Goal: Task Accomplishment & Management: Complete application form

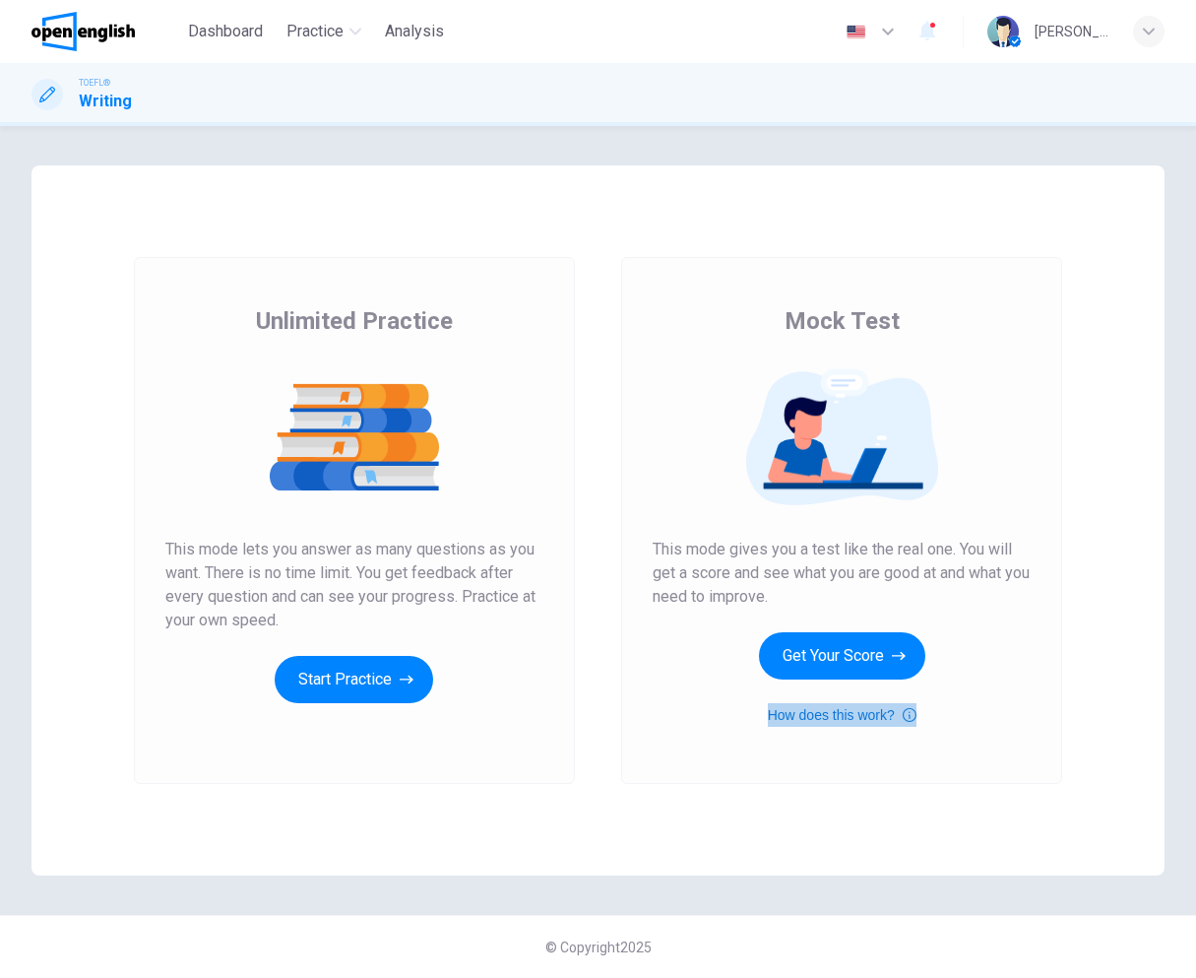
click at [913, 721] on icon "button" at bounding box center [910, 715] width 14 height 24
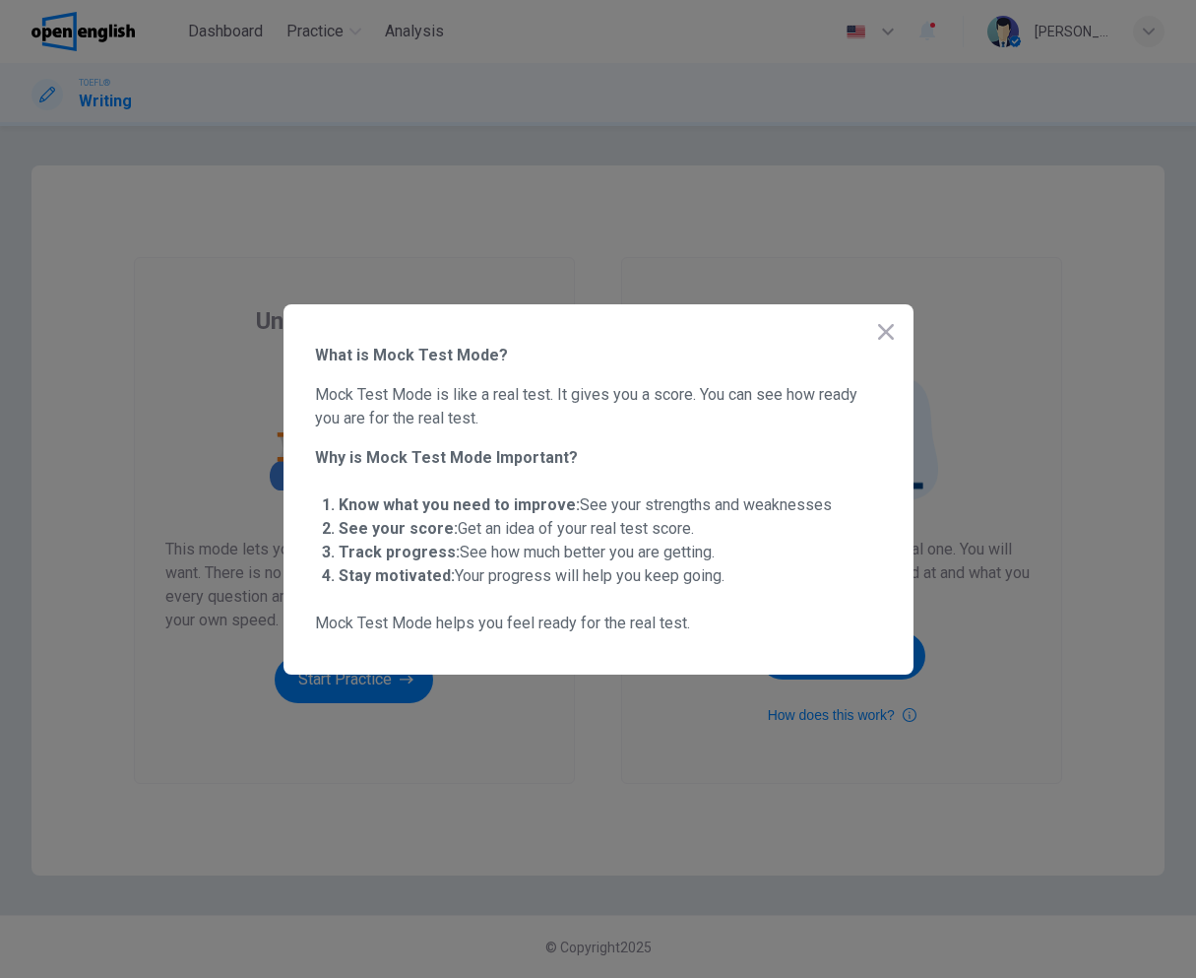
drag, startPoint x: 377, startPoint y: 394, endPoint x: 621, endPoint y: 403, distance: 244.4
click at [621, 403] on span "Mock Test Mode is like a real test. It gives you a score. You can see how ready…" at bounding box center [598, 406] width 567 height 47
drag, startPoint x: 338, startPoint y: 506, endPoint x: 531, endPoint y: 503, distance: 193.0
click at [524, 503] on li "Know what you need to improve: See your strengths and weaknesses" at bounding box center [611, 505] width 544 height 24
click at [880, 332] on icon "button" at bounding box center [886, 332] width 24 height 24
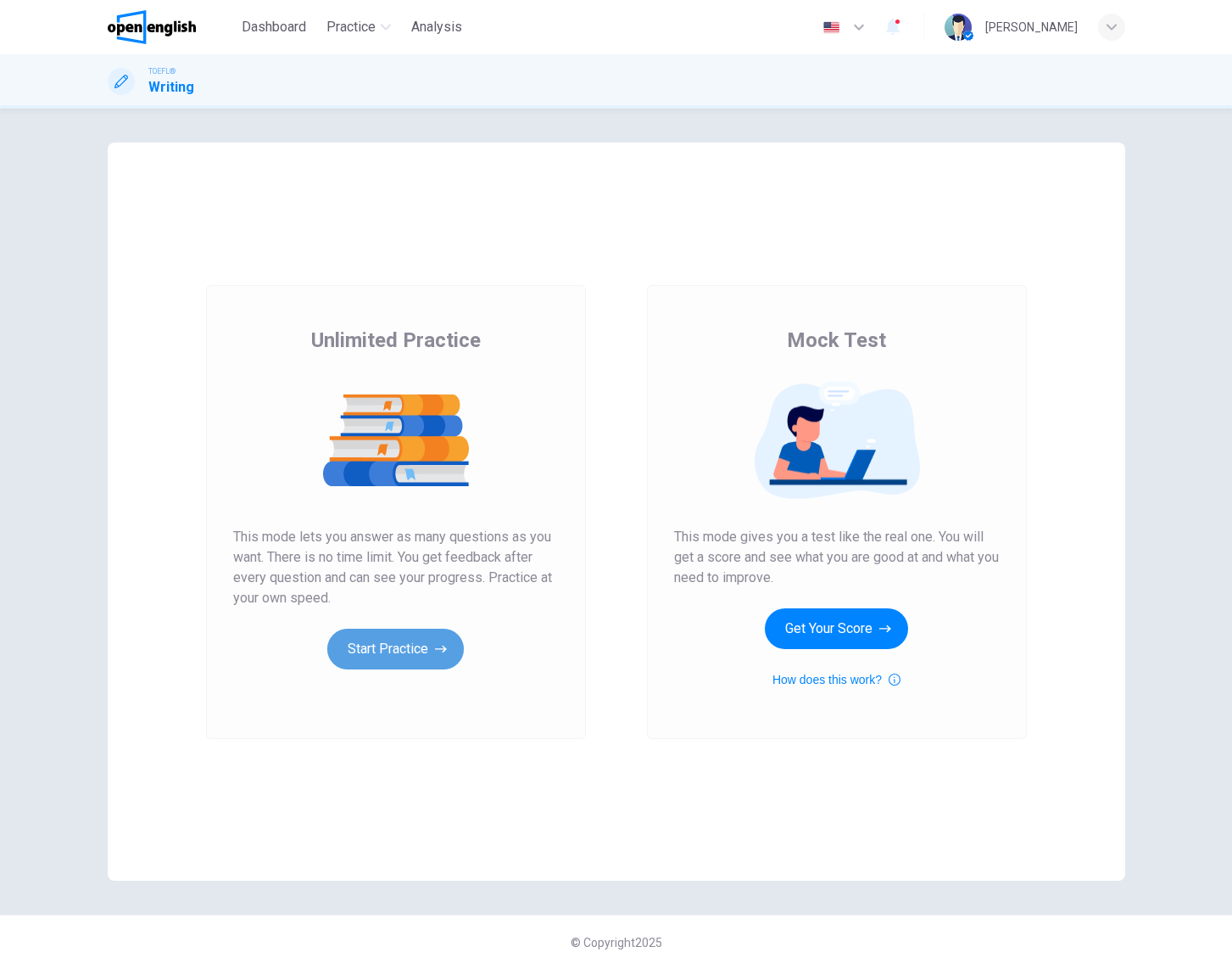
click at [406, 656] on button "Start Practice" at bounding box center [395, 649] width 137 height 40
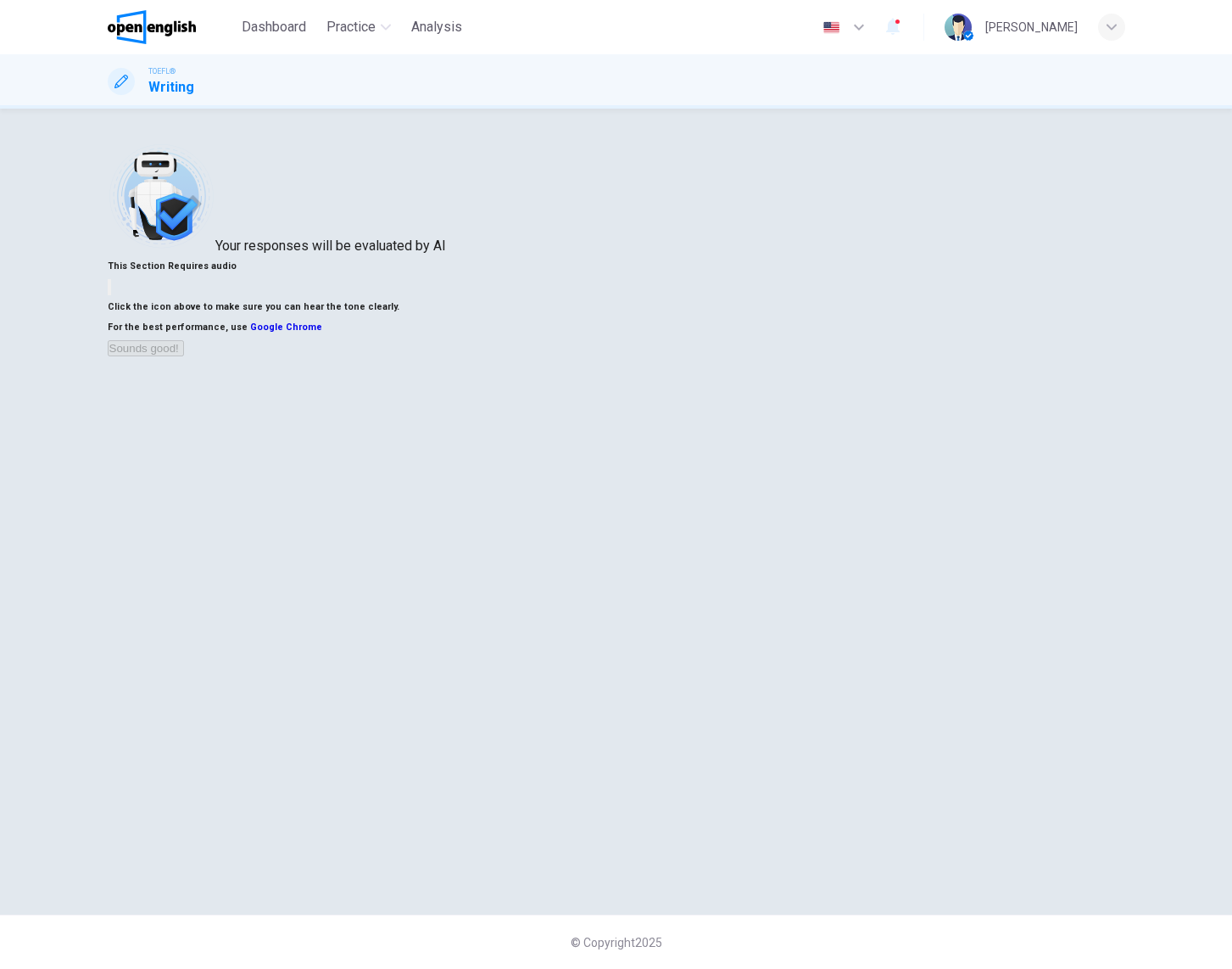
click at [111, 295] on button "button" at bounding box center [109, 287] width 3 height 16
click at [184, 357] on button "Sounds good!" at bounding box center [145, 348] width 77 height 16
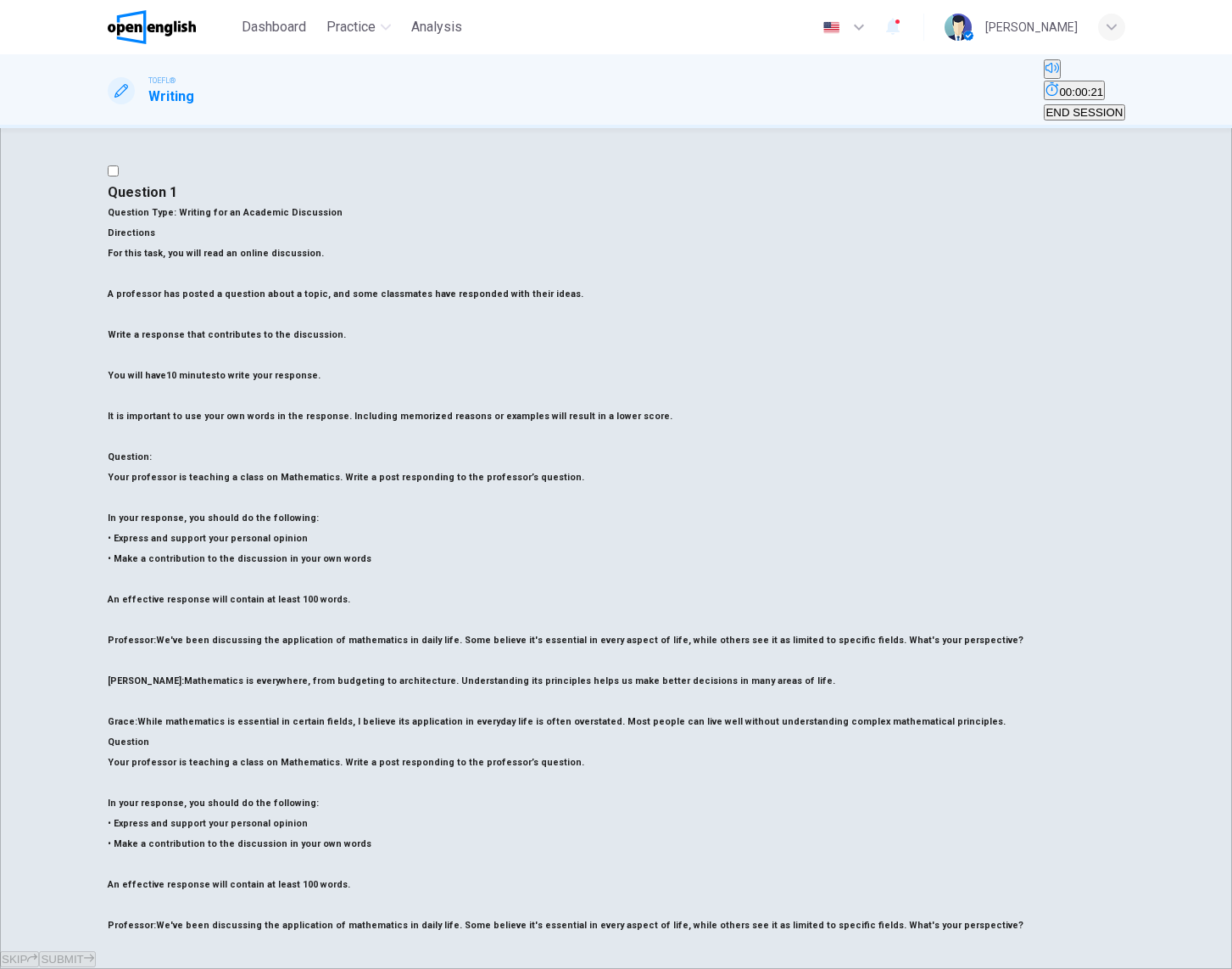
click at [222, 752] on h6 "Your professor is teaching a class on Mathematics. Write a post responding to t…" at bounding box center [616, 762] width 1018 height 21
drag, startPoint x: 236, startPoint y: 634, endPoint x: 416, endPoint y: 632, distance: 180.0
click at [416, 793] on h6 "In your response, you should do the following: • Express and support your perso…" at bounding box center [616, 823] width 1018 height 61
click at [376, 793] on h6 "In your response, you should do the following: • Express and support your perso…" at bounding box center [616, 823] width 1018 height 61
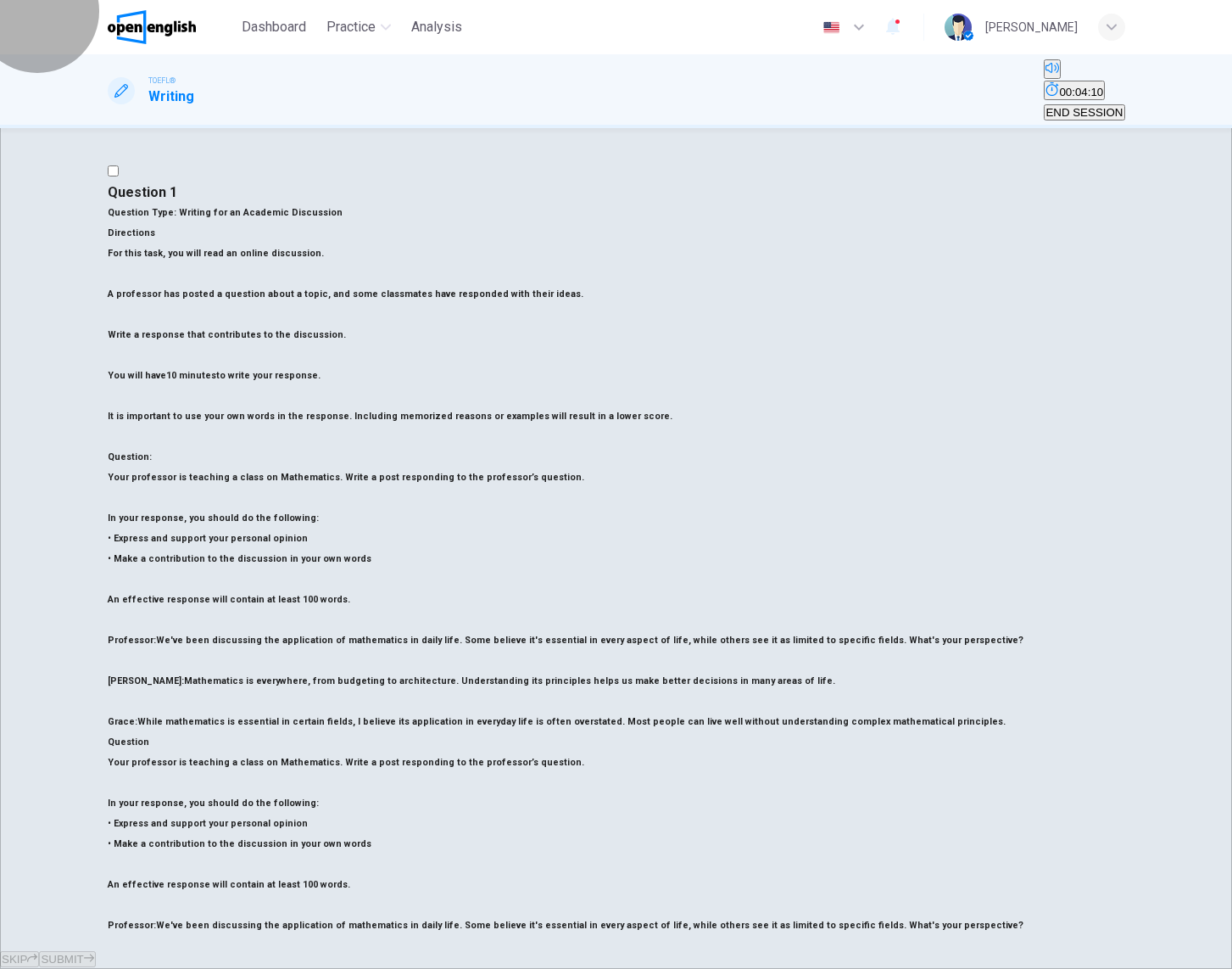
click at [1029, 85] on span "00:04:10" at bounding box center [1080, 91] width 44 height 13
click at [1029, 84] on icon "Show" at bounding box center [1052, 90] width 13 height 14
drag, startPoint x: 139, startPoint y: 711, endPoint x: 391, endPoint y: 702, distance: 252.2
click at [391, 842] on h6 "An effective response will contain at least 100 words." at bounding box center [616, 885] width 1018 height 21
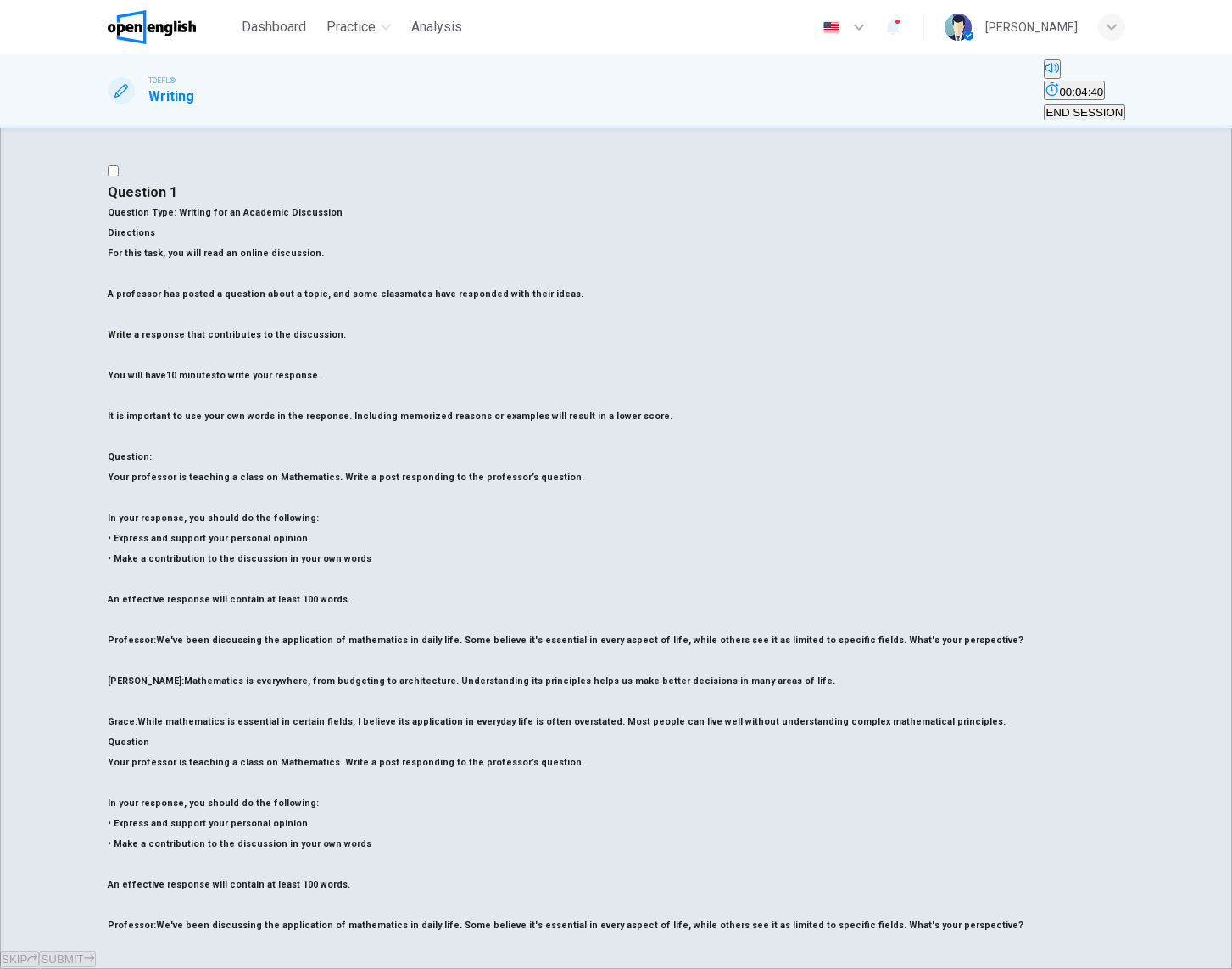
drag, startPoint x: 323, startPoint y: 581, endPoint x: 492, endPoint y: 586, distance: 169.1
click at [490, 842] on h6 "Professor: We've been discussing the application of mathematics in daily life. …" at bounding box center [616, 926] width 1018 height 21
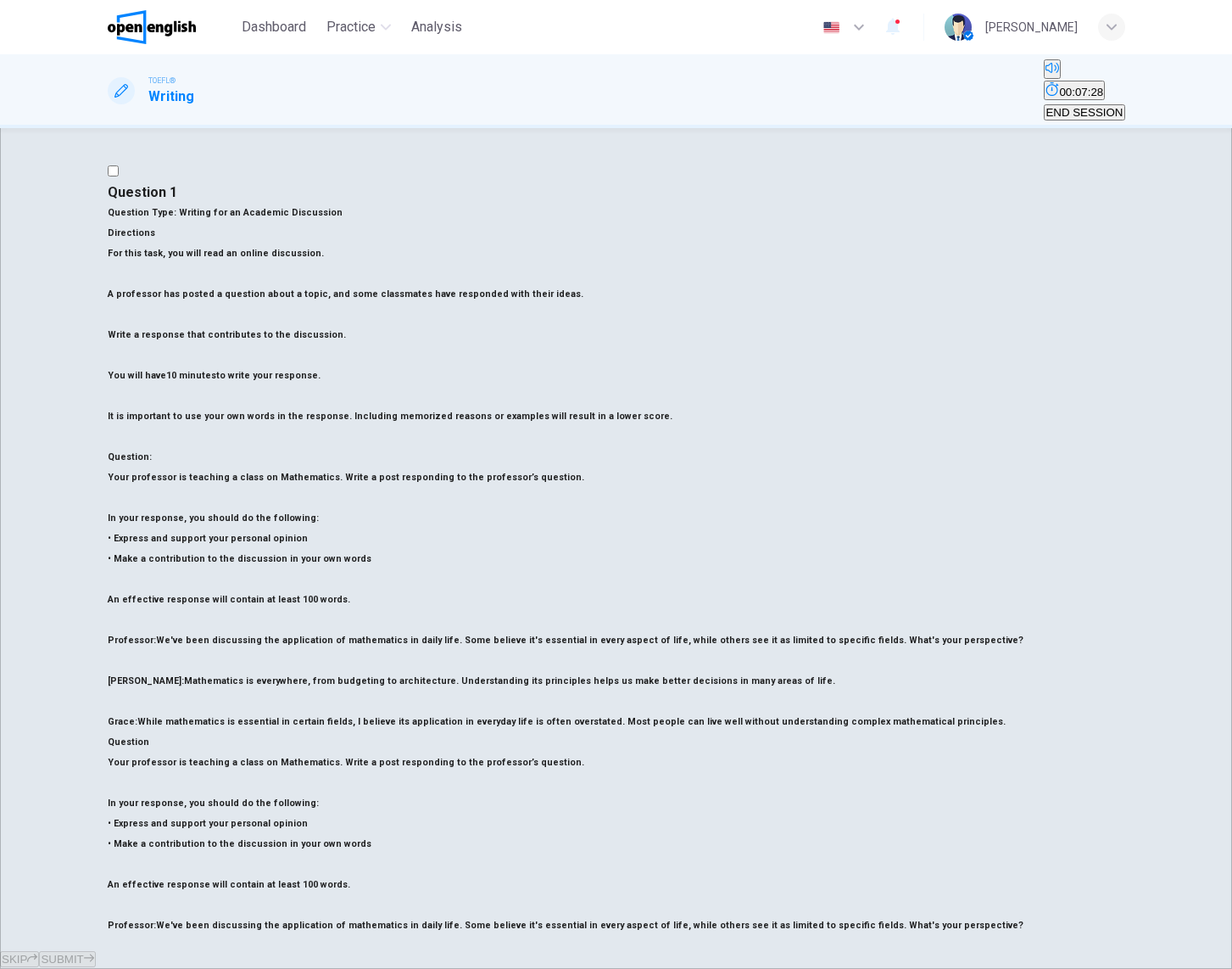
type textarea "*"
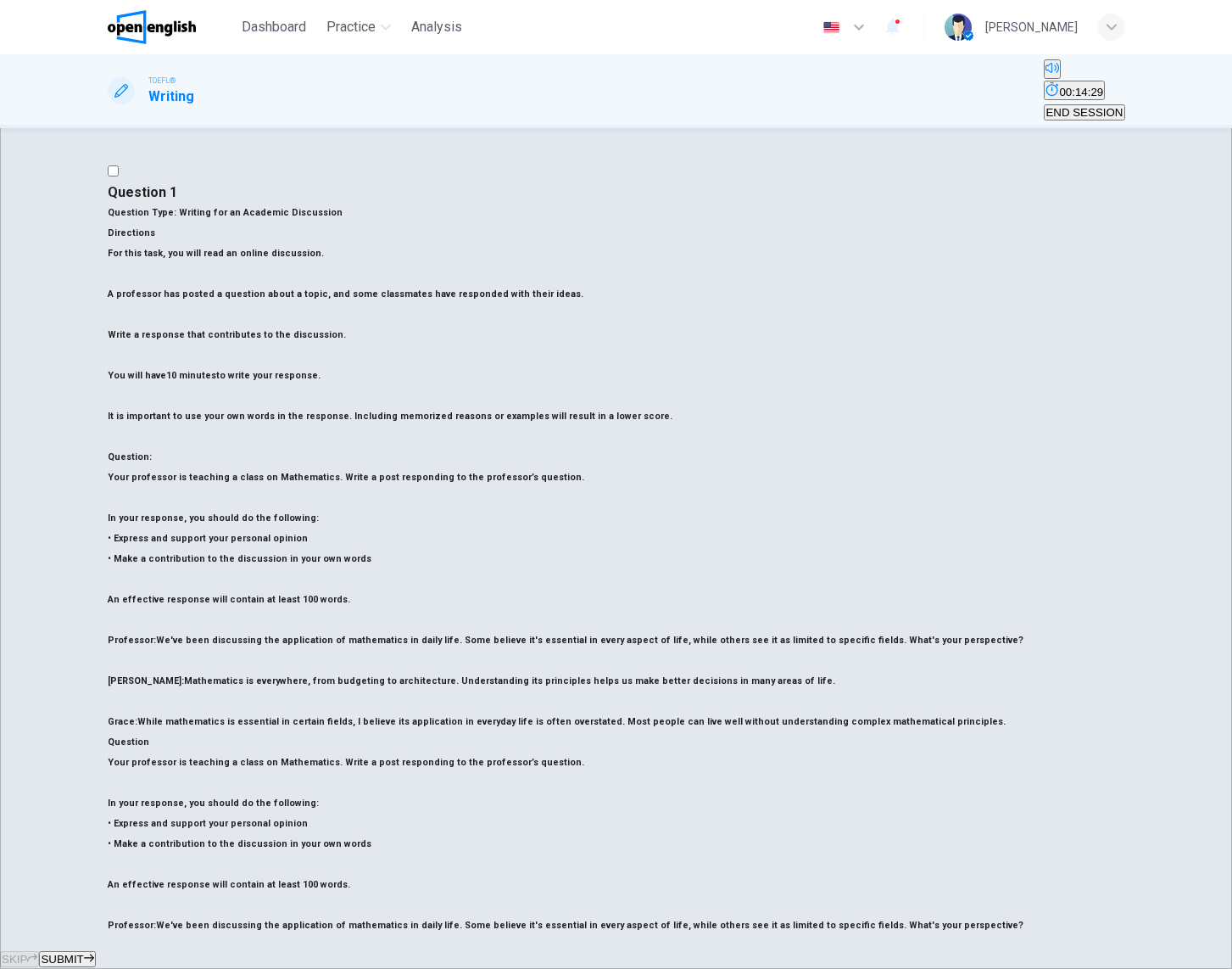
drag, startPoint x: 811, startPoint y: 269, endPoint x: 643, endPoint y: 220, distance: 175.0
drag, startPoint x: 895, startPoint y: 265, endPoint x: 610, endPoint y: 221, distance: 288.4
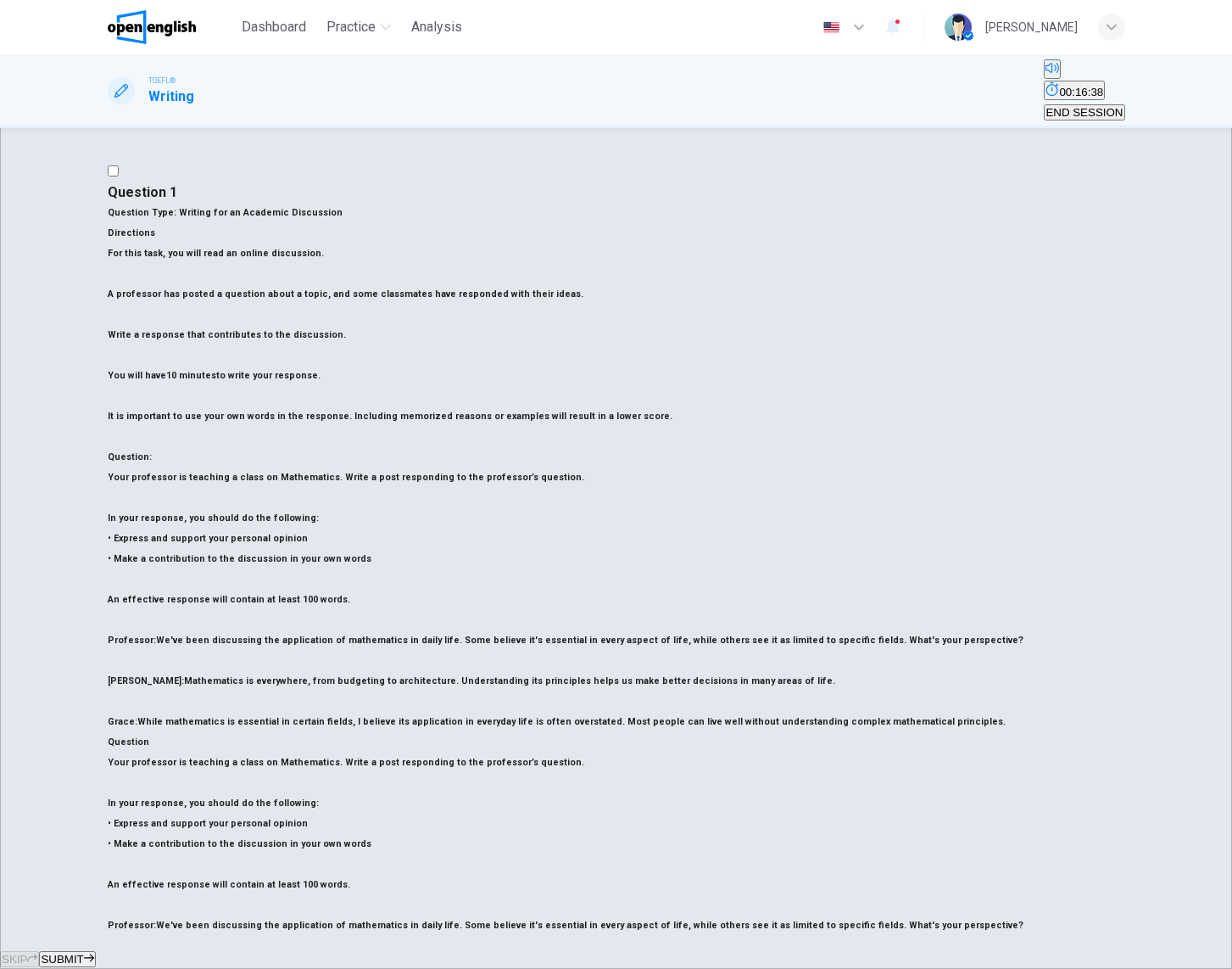
drag, startPoint x: 790, startPoint y: 265, endPoint x: 807, endPoint y: 265, distance: 17.0
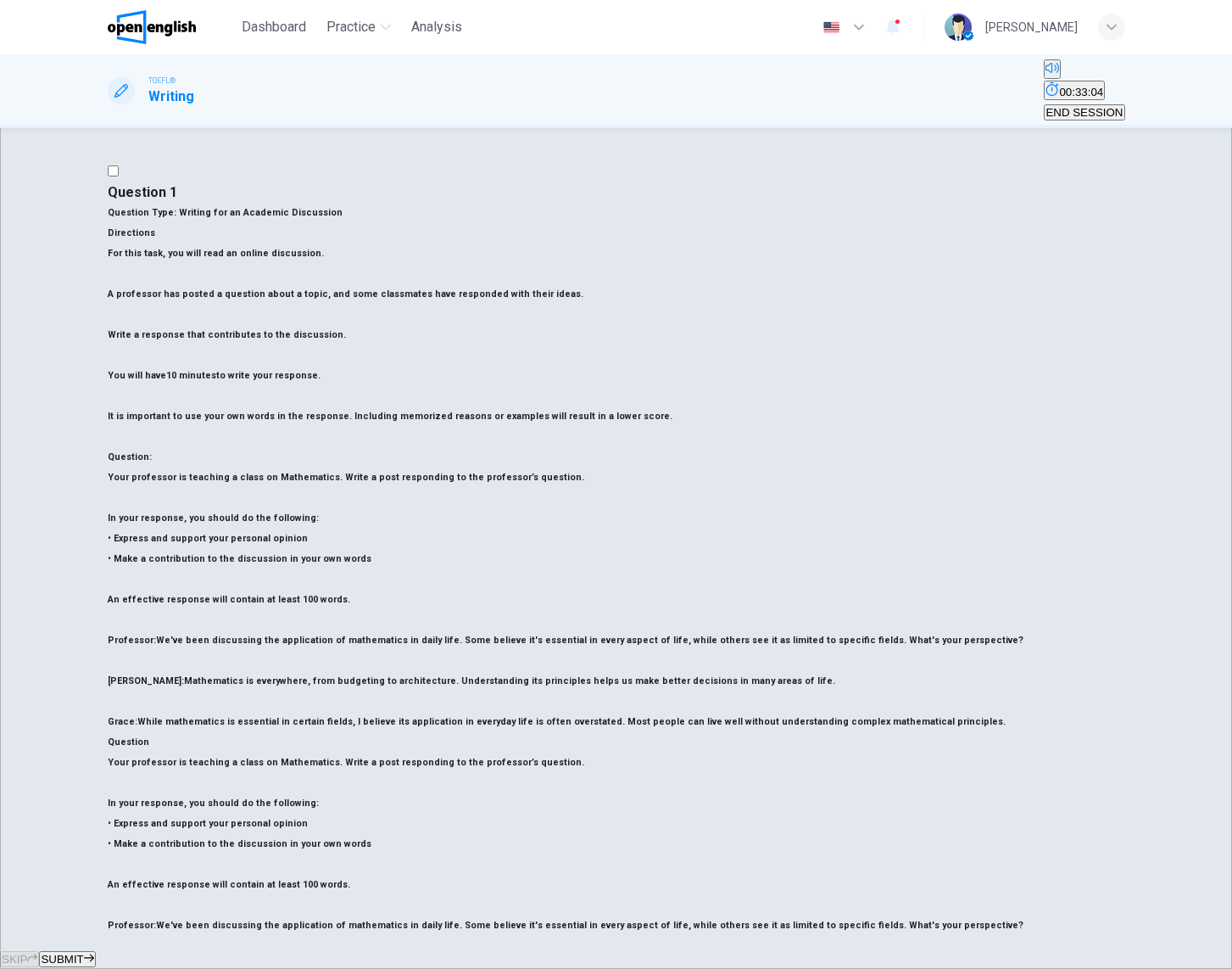
drag, startPoint x: 826, startPoint y: 422, endPoint x: 659, endPoint y: 229, distance: 255.2
type textarea "**********"
click at [84, 842] on span "SUBMIT" at bounding box center [61, 959] width 42 height 13
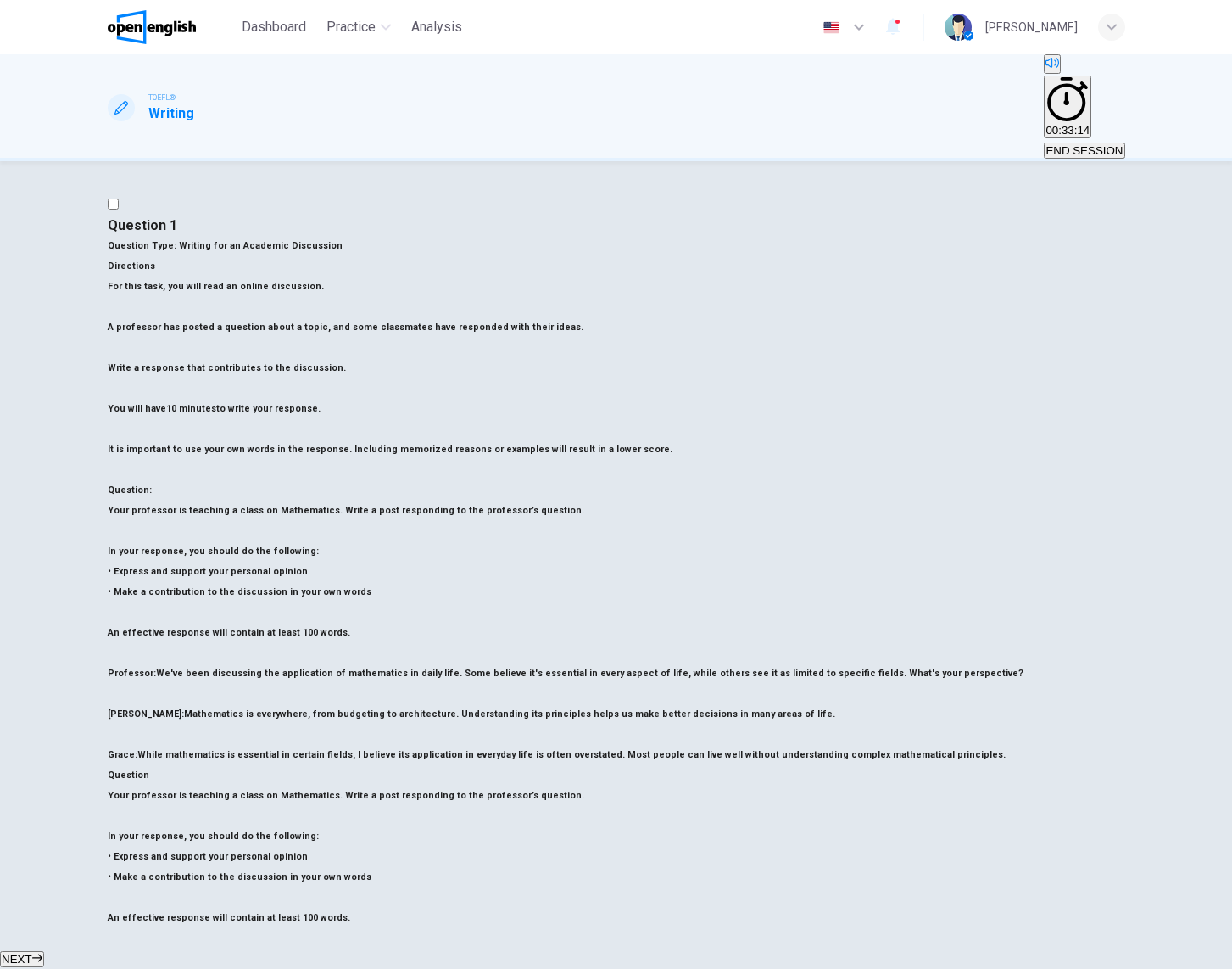
drag, startPoint x: 857, startPoint y: 450, endPoint x: 991, endPoint y: 438, distance: 134.5
drag, startPoint x: 956, startPoint y: 457, endPoint x: 1040, endPoint y: 453, distance: 84.1
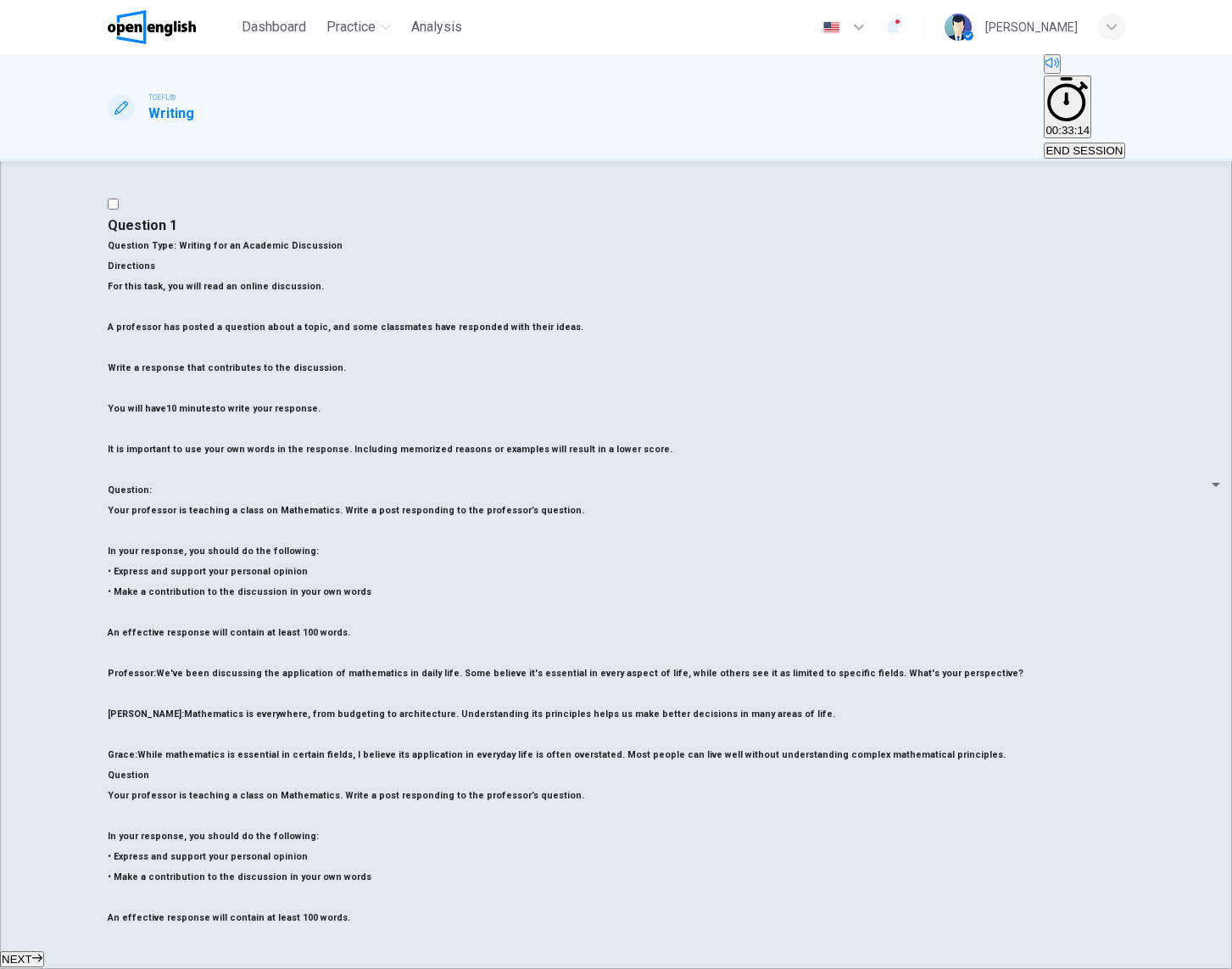
drag, startPoint x: 739, startPoint y: 469, endPoint x: 767, endPoint y: 470, distance: 28.0
click at [1004, 405] on body "This site uses cookies, as explained in our Privacy Policy . If you agree to th…" at bounding box center [616, 484] width 1232 height 969
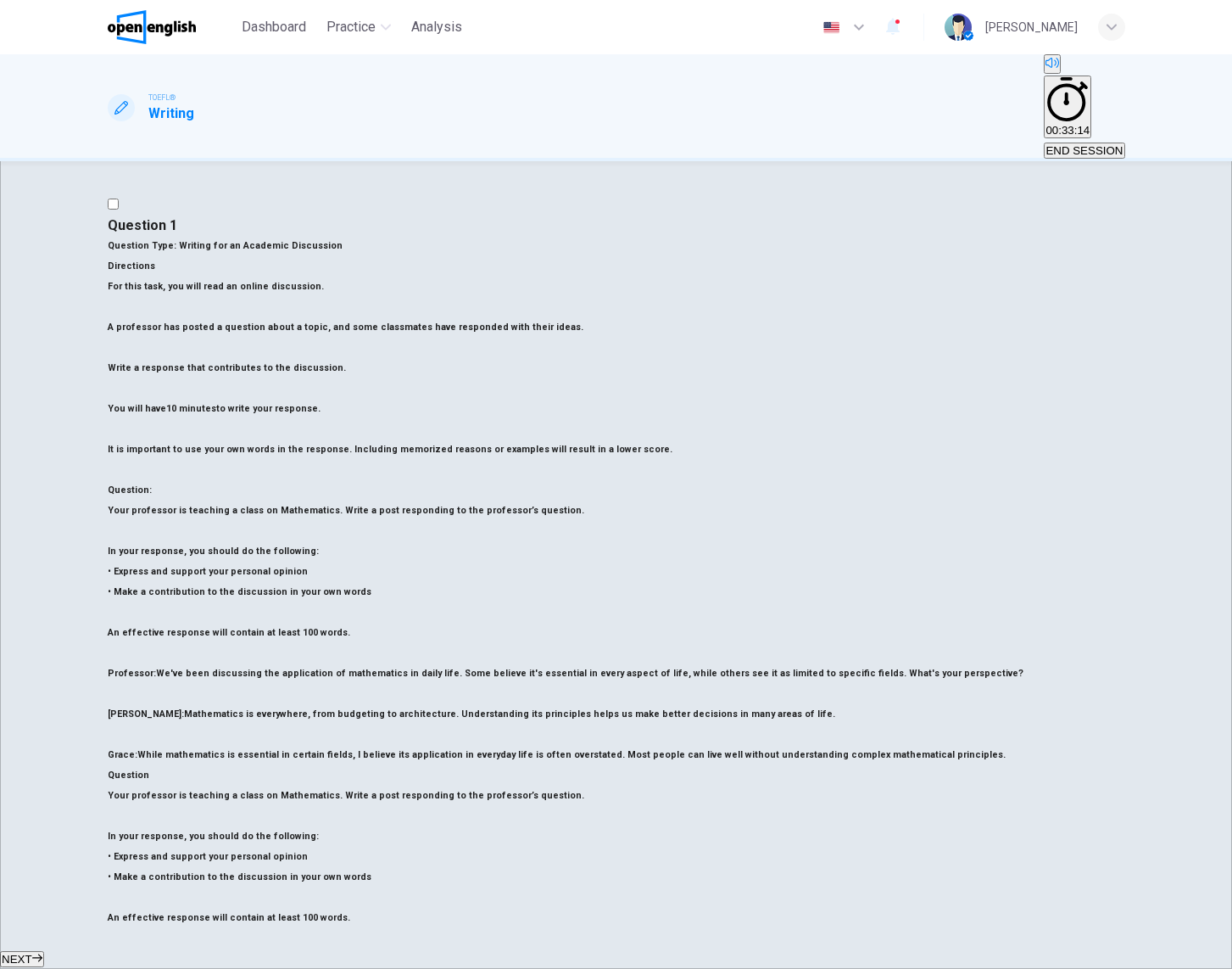
scroll to position [2121, 0]
type input "**"
drag, startPoint x: 672, startPoint y: 396, endPoint x: 781, endPoint y: 450, distance: 121.6
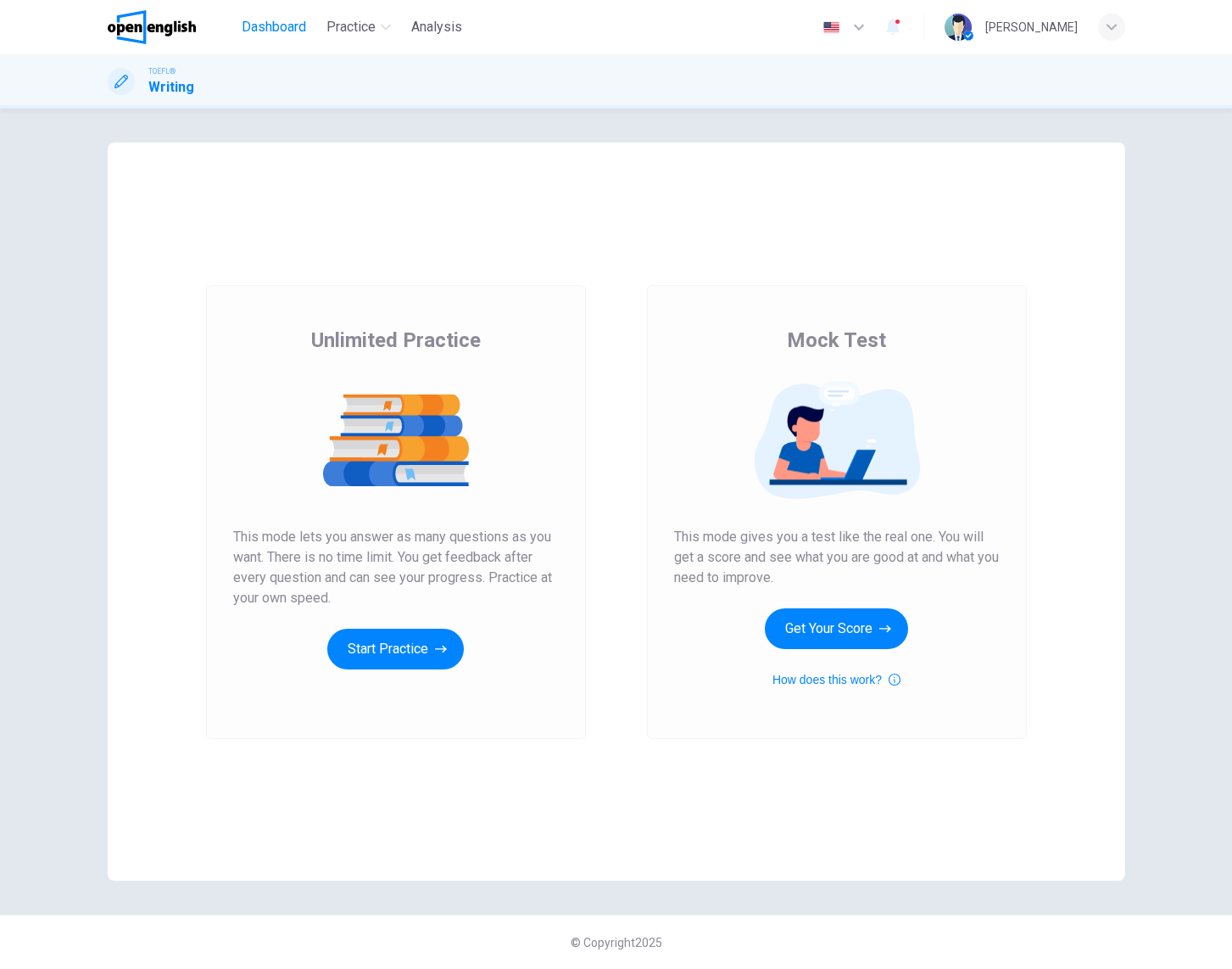
click at [284, 32] on span "Dashboard" at bounding box center [274, 28] width 65 height 21
